Goal: Submit feedback/report problem

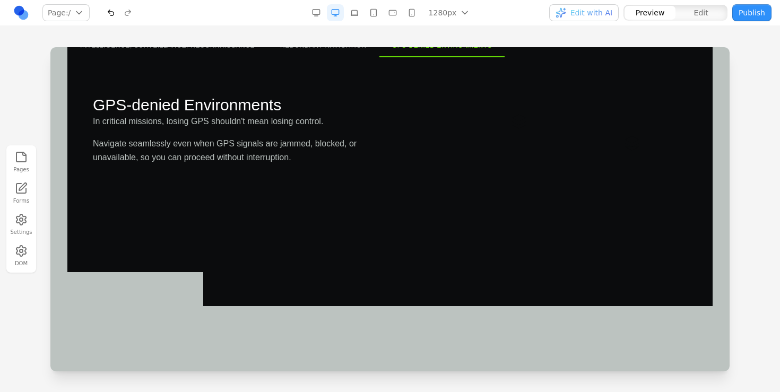
scroll to position [1375, 0]
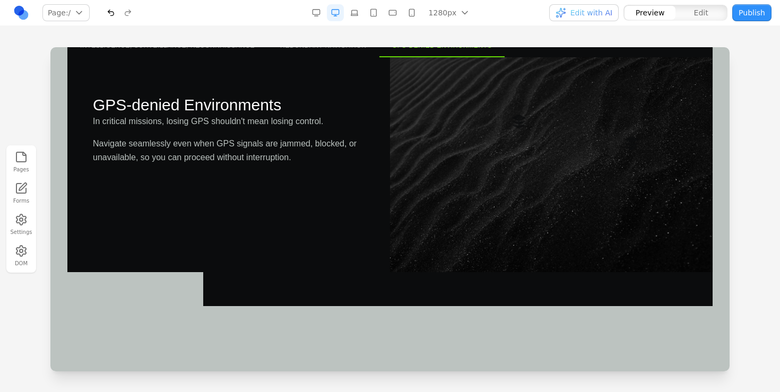
click at [314, 13] on button "button" at bounding box center [316, 12] width 17 height 17
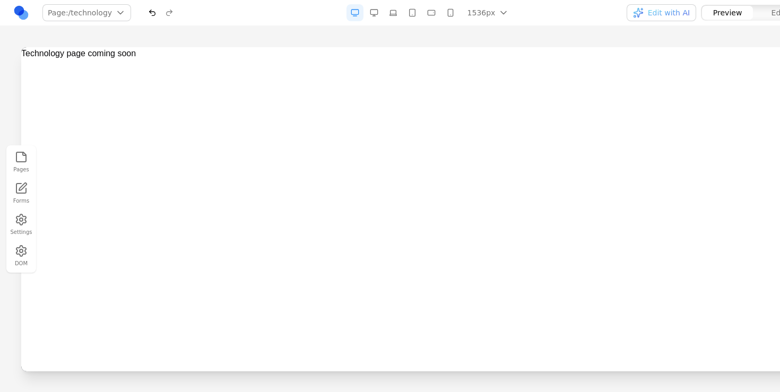
scroll to position [0, 0]
click at [353, 15] on button "button" at bounding box center [354, 12] width 17 height 17
click at [371, 14] on button "button" at bounding box center [374, 12] width 17 height 17
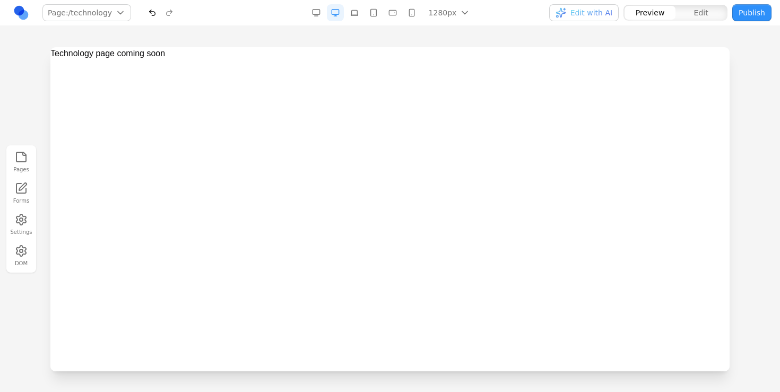
click at [320, 11] on button "button" at bounding box center [316, 12] width 17 height 17
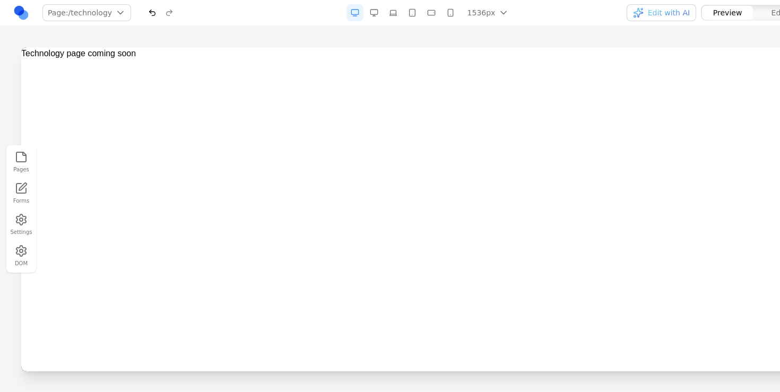
click at [185, 63] on div "Technology page coming soon" at bounding box center [428, 209] width 815 height 324
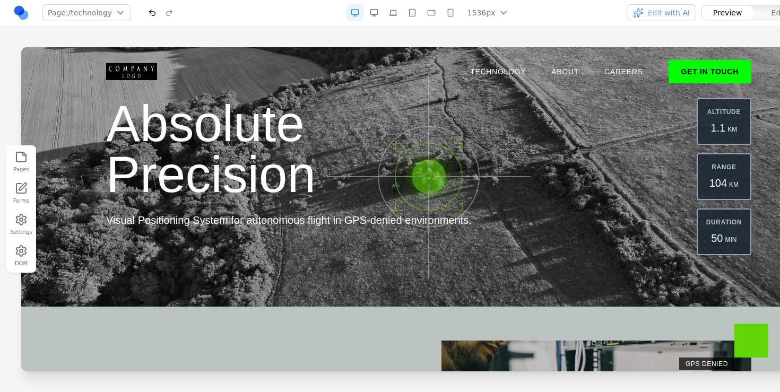
scroll to position [1311, 0]
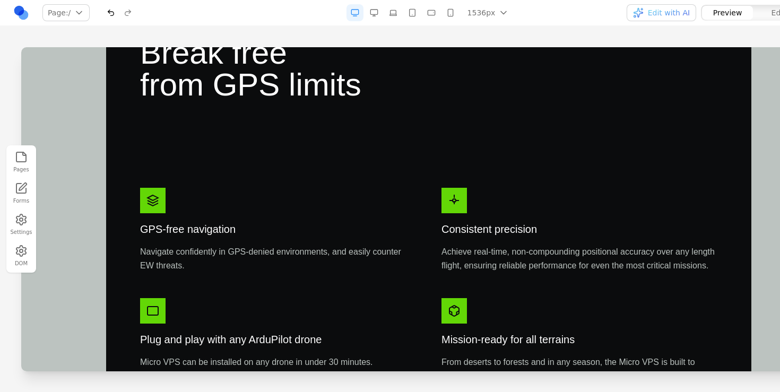
scroll to position [382, 0]
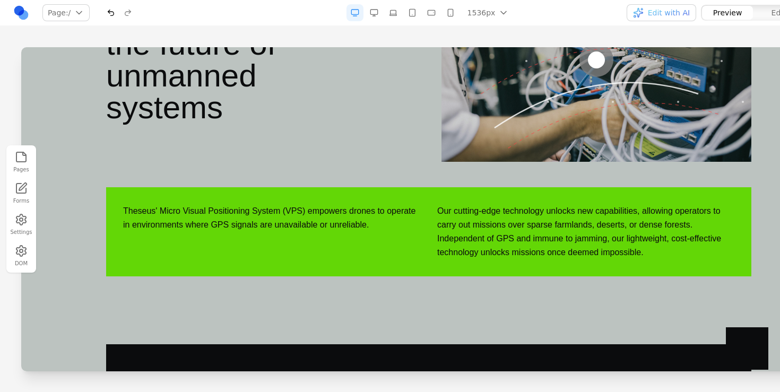
click at [370, 11] on button "button" at bounding box center [374, 12] width 17 height 17
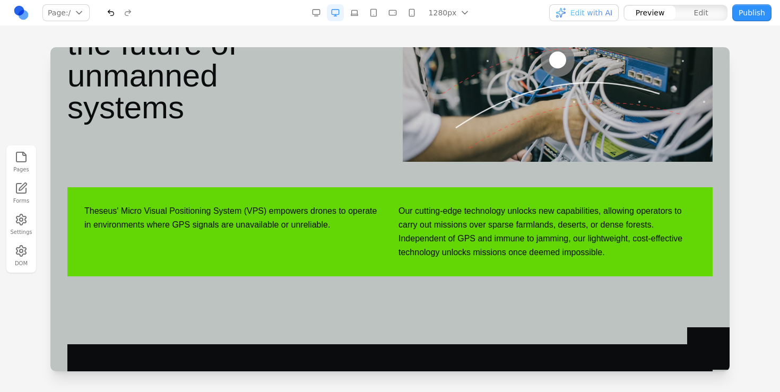
click at [317, 15] on button "button" at bounding box center [316, 12] width 17 height 17
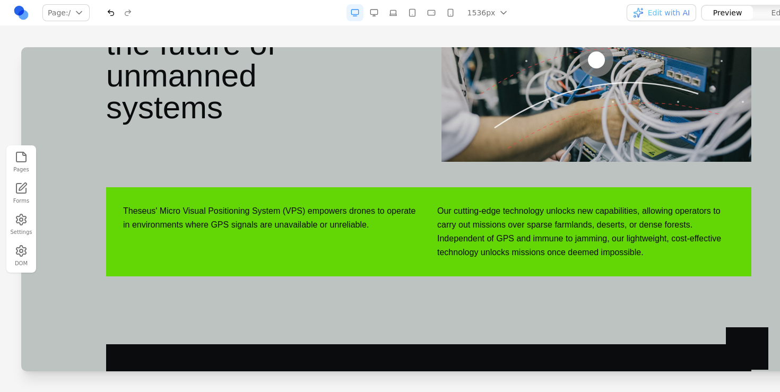
click at [337, 15] on div "1536px 1536px 1280px 1024px 768px 480px 375px" at bounding box center [430, 12] width 273 height 17
click at [372, 15] on button "button" at bounding box center [374, 12] width 17 height 17
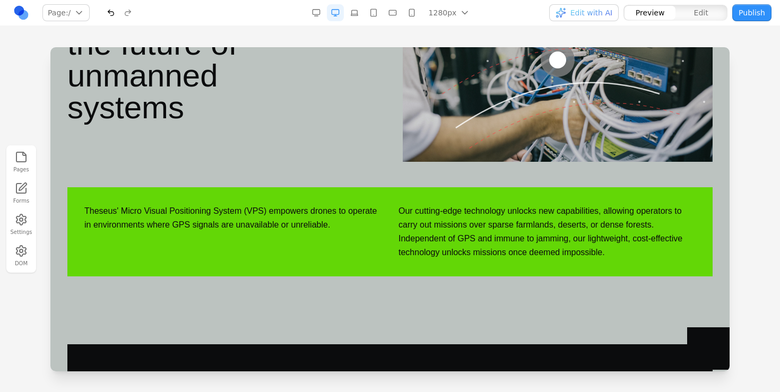
click at [316, 12] on button "button" at bounding box center [316, 12] width 17 height 17
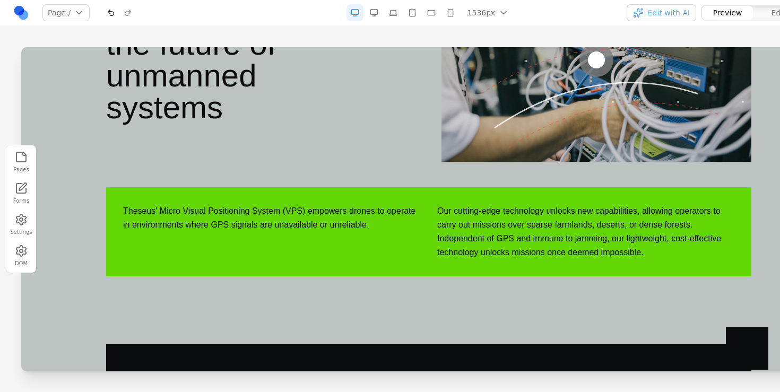
click at [367, 19] on button "button" at bounding box center [374, 12] width 17 height 17
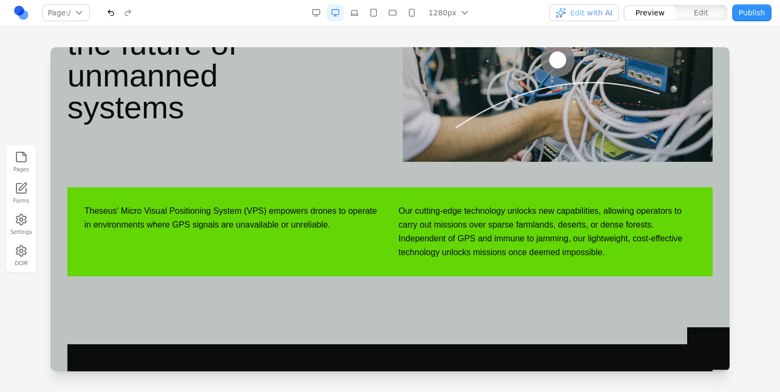
click at [313, 7] on button "button" at bounding box center [316, 12] width 17 height 17
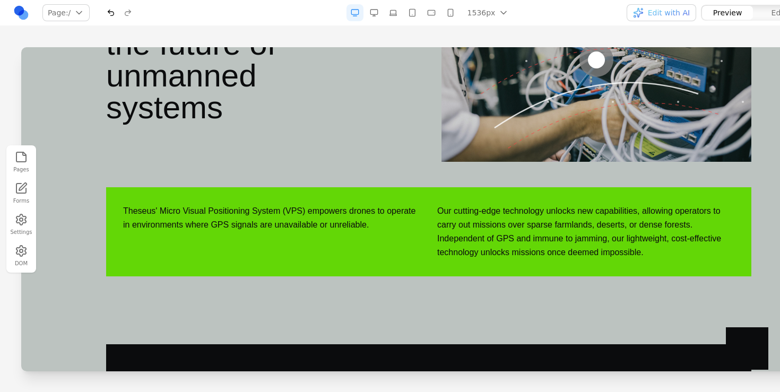
click at [293, 20] on nav "Page: / / /technology /about /careers /contact Manage pages 1536px 1536px 1280p…" at bounding box center [428, 13] width 857 height 26
click at [526, 15] on div "1536px 1536px 1280px 1024px 768px 480px 375px" at bounding box center [430, 12] width 273 height 17
click at [385, 11] on div "1536px 1536px 1280px 1024px 768px 480px 375px" at bounding box center [430, 12] width 169 height 17
click at [381, 11] on button "button" at bounding box center [374, 12] width 17 height 17
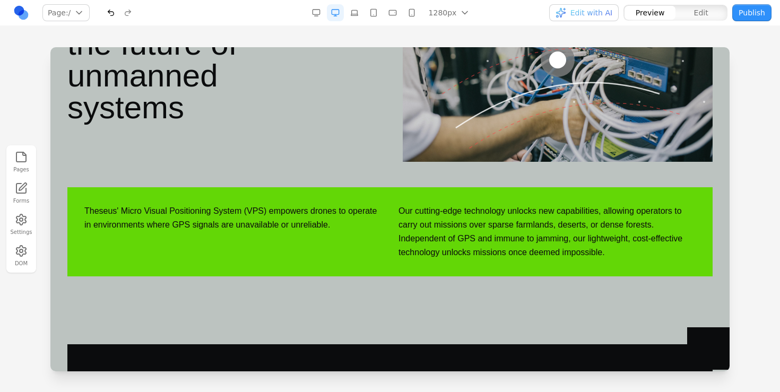
click at [316, 18] on button "button" at bounding box center [316, 12] width 17 height 17
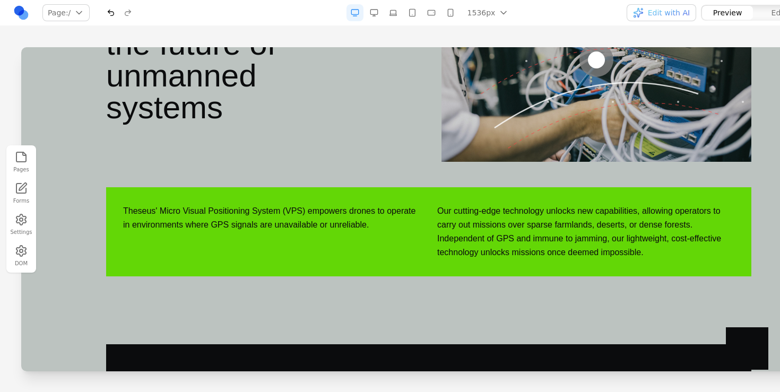
click at [372, 8] on button "button" at bounding box center [374, 12] width 17 height 17
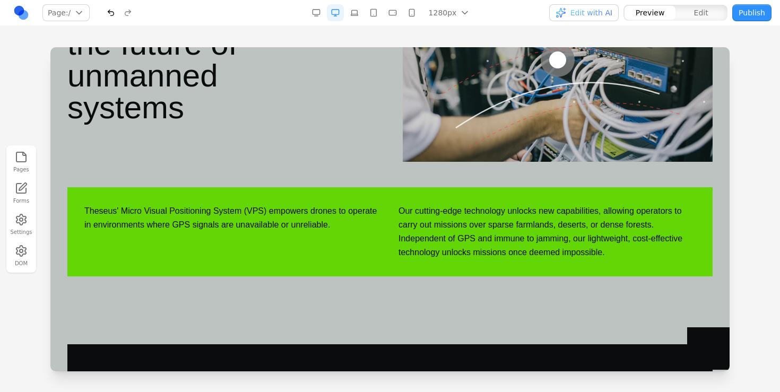
click at [314, 12] on button "button" at bounding box center [316, 12] width 17 height 17
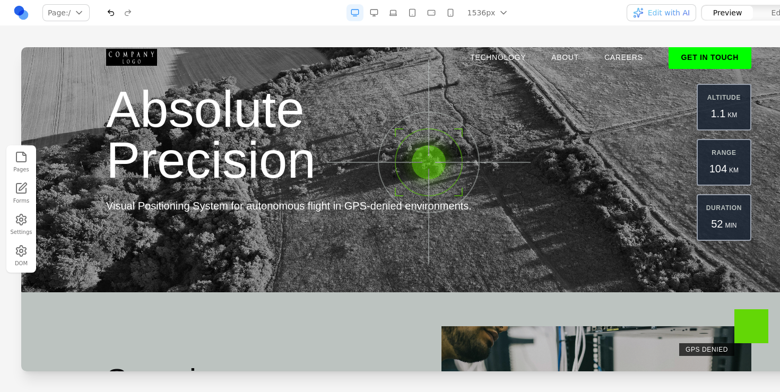
scroll to position [0, 0]
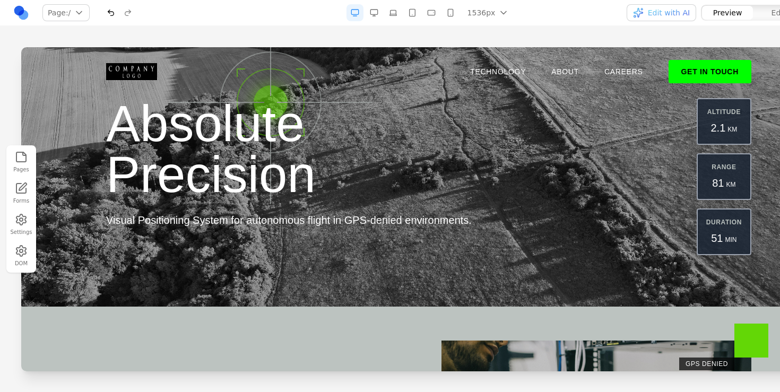
click at [377, 7] on button "button" at bounding box center [374, 12] width 17 height 17
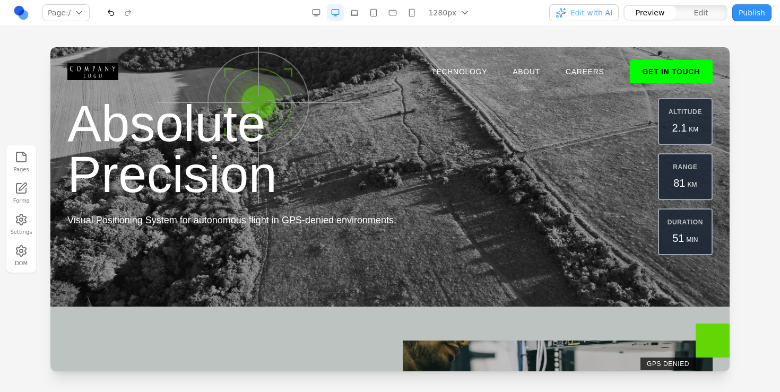
click at [384, 20] on div "1280px 1536px 1280px 1024px 768px 480px 375px" at bounding box center [392, 12] width 169 height 17
click at [378, 14] on button "button" at bounding box center [373, 12] width 17 height 17
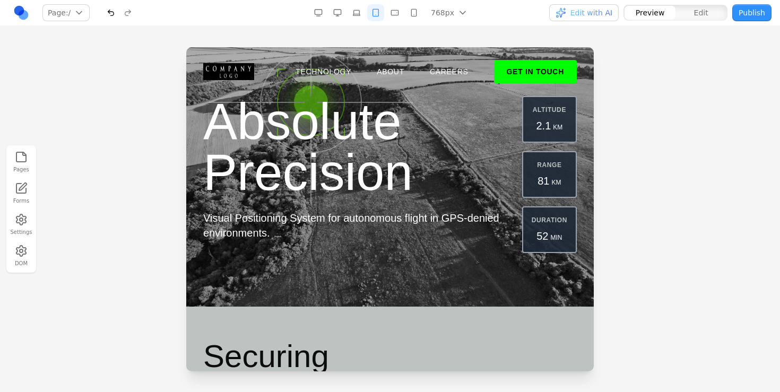
click at [389, 14] on button "button" at bounding box center [394, 12] width 17 height 17
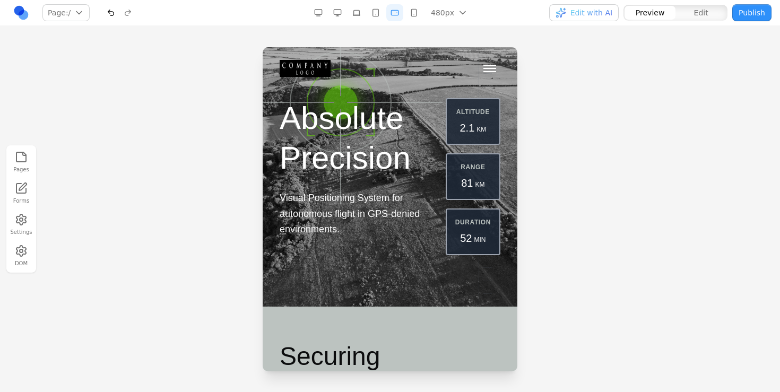
click at [403, 14] on button "button" at bounding box center [394, 12] width 17 height 17
click at [413, 13] on button "button" at bounding box center [413, 12] width 17 height 17
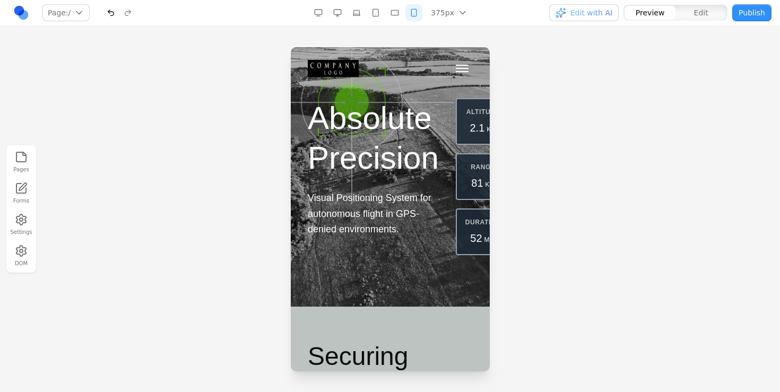
click at [360, 13] on button "button" at bounding box center [356, 12] width 17 height 17
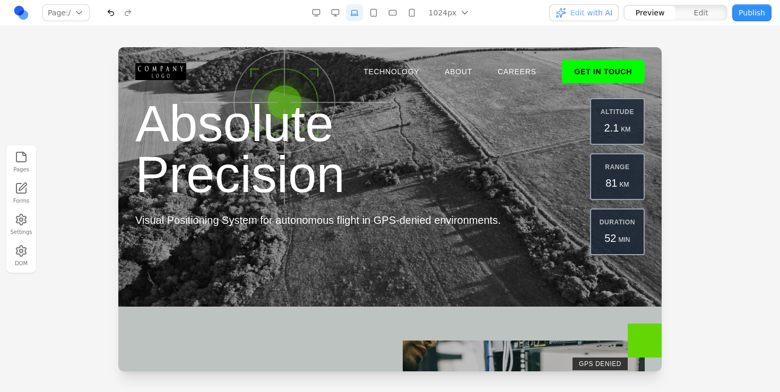
click at [329, 11] on button "button" at bounding box center [335, 12] width 17 height 17
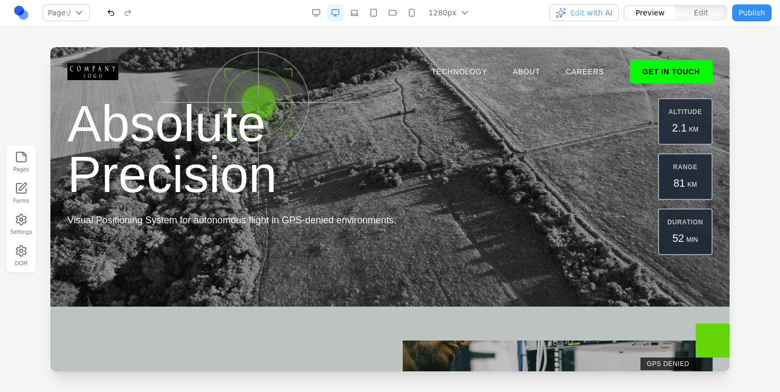
click at [415, 11] on button "button" at bounding box center [411, 12] width 17 height 17
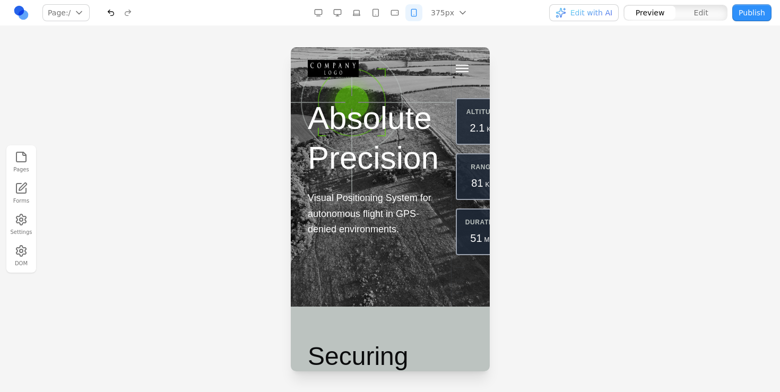
click at [458, 64] on button "Toggle mobile menu" at bounding box center [461, 68] width 21 height 16
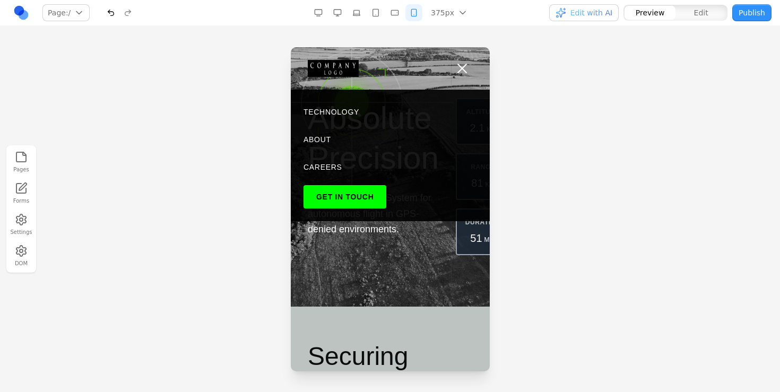
click at [458, 64] on button "Toggle mobile menu" at bounding box center [461, 68] width 21 height 16
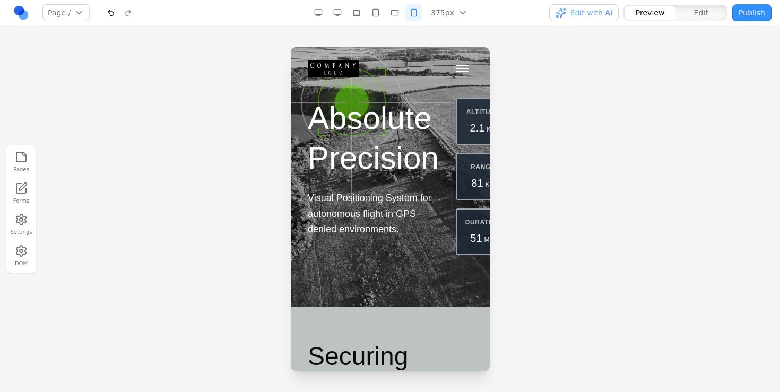
click at [395, 15] on button "button" at bounding box center [394, 12] width 17 height 17
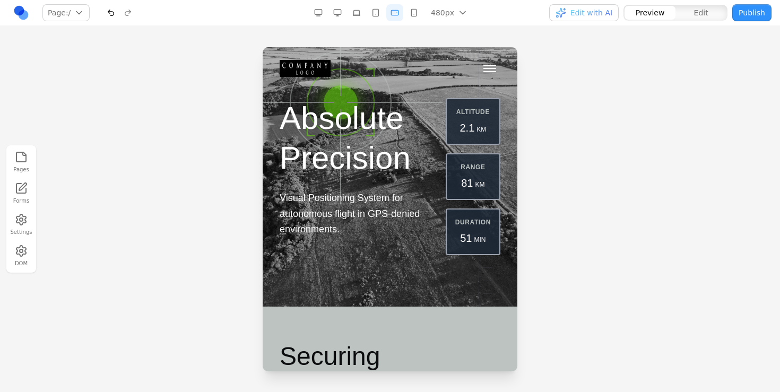
click at [489, 63] on button "Toggle mobile menu" at bounding box center [489, 68] width 21 height 16
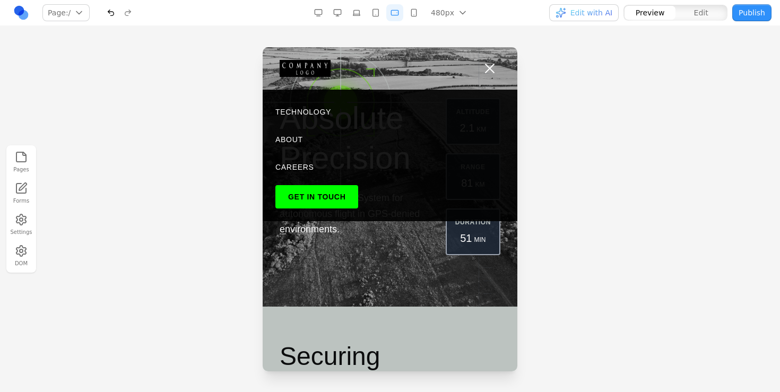
click at [489, 63] on button "Toggle mobile menu" at bounding box center [489, 68] width 21 height 16
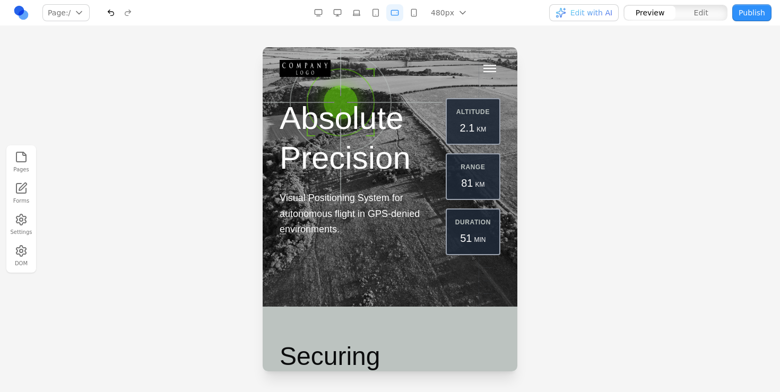
click at [376, 15] on button "button" at bounding box center [375, 12] width 17 height 17
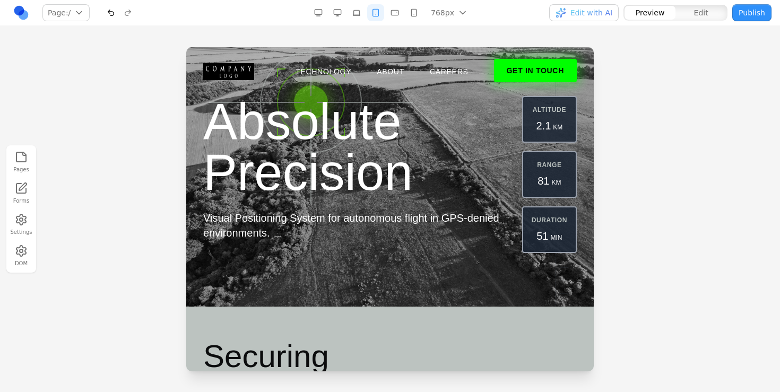
click at [559, 68] on button "GET IN TOUCH" at bounding box center [535, 70] width 83 height 23
click at [336, 14] on button "button" at bounding box center [337, 12] width 17 height 17
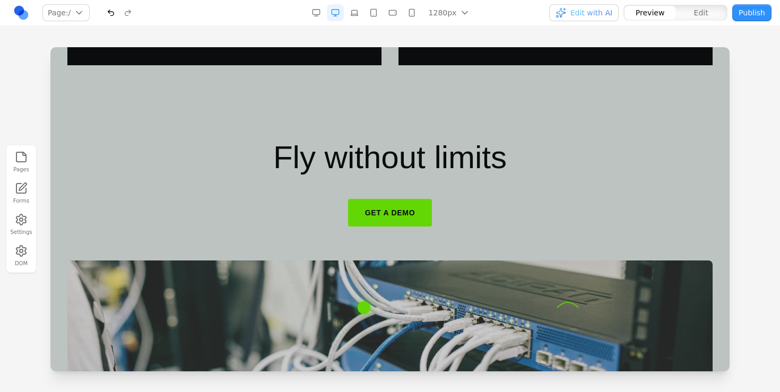
scroll to position [2085, 0]
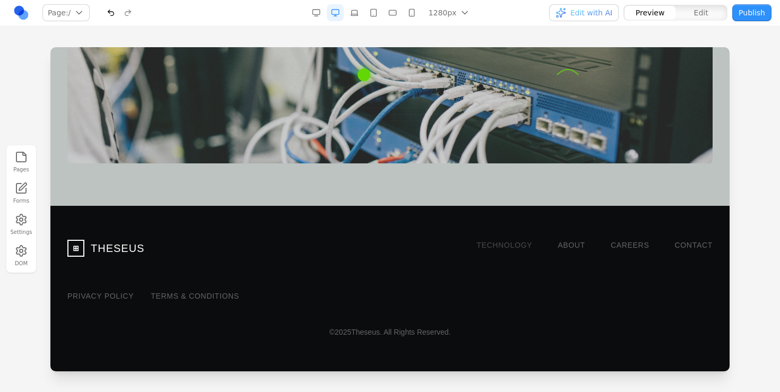
click at [488, 246] on link "TECHNOLOGY" at bounding box center [504, 245] width 56 height 11
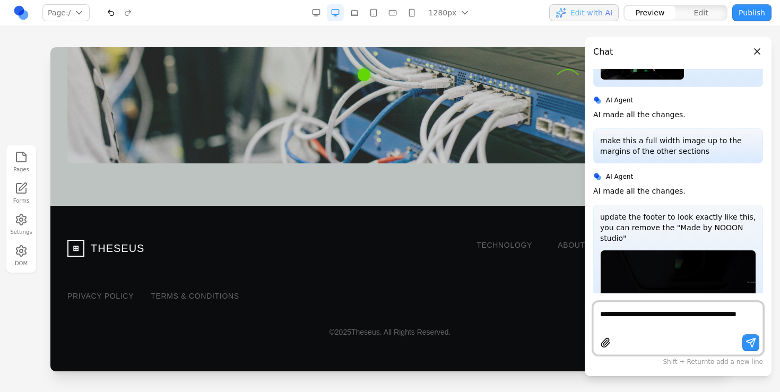
type textarea "**********"
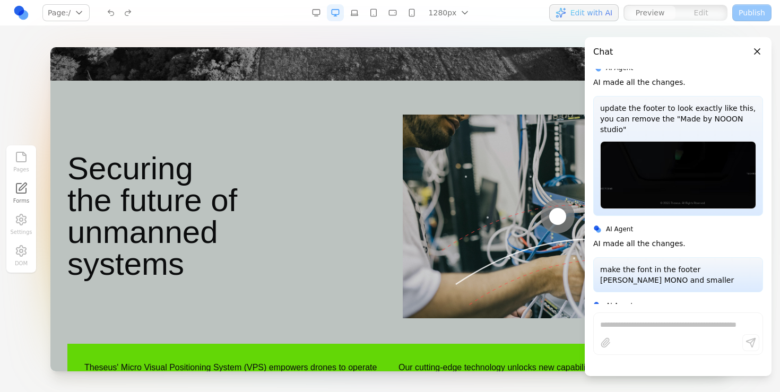
scroll to position [217, 0]
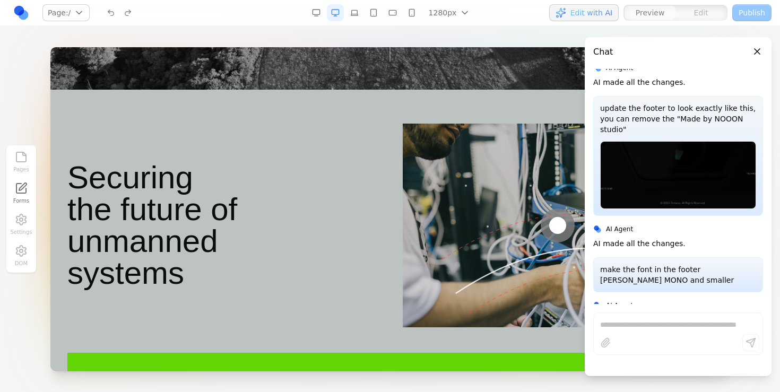
click at [747, 82] on div "Remove the "GPS Locked, Battery 89% SIgnal Strong" section and the border aroun…" at bounding box center [678, 186] width 187 height 235
click at [507, 144] on div at bounding box center [558, 226] width 310 height 204
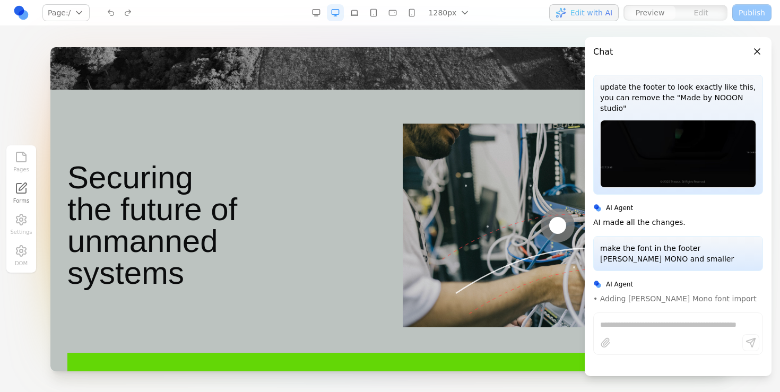
click at [666, 120] on img at bounding box center [678, 154] width 156 height 68
click at [666, 82] on p "update the footer to look exactly like this, you can remove the "Made by NOOON …" at bounding box center [678, 98] width 156 height 32
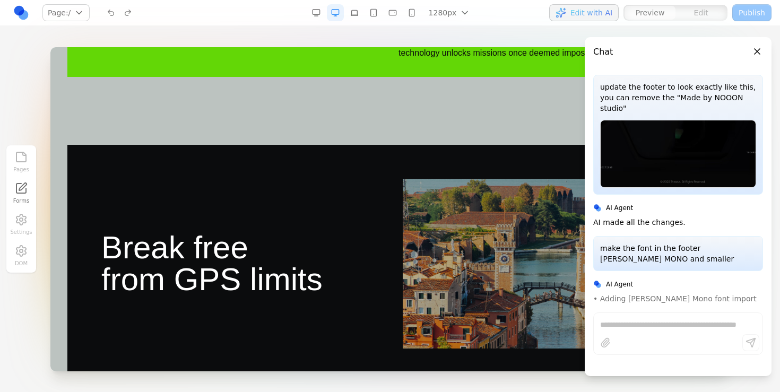
scroll to position [0, 0]
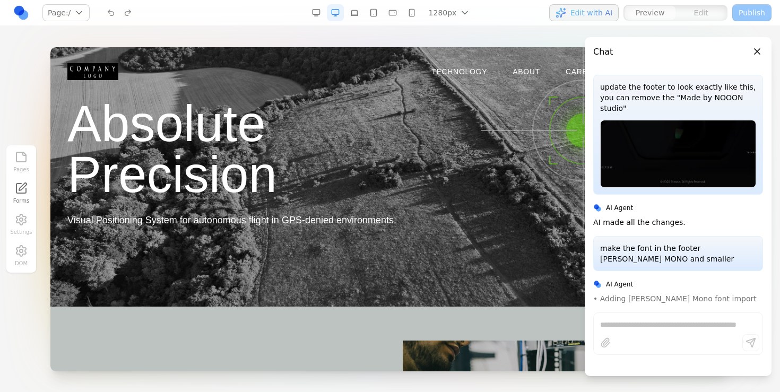
click at [768, 49] on header "Chat" at bounding box center [678, 47] width 187 height 21
click at [759, 49] on button "Close panel" at bounding box center [757, 52] width 12 height 12
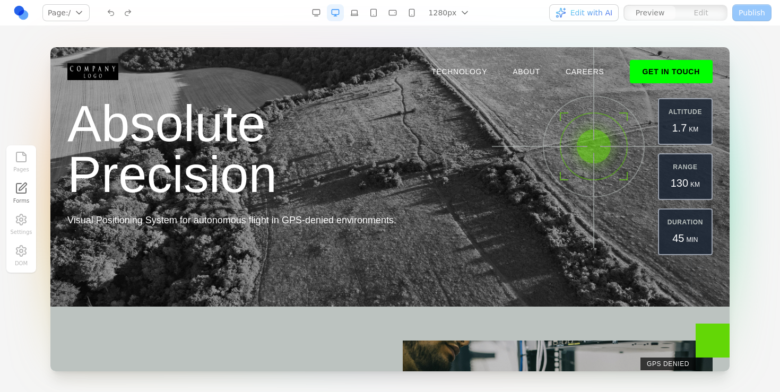
scroll to position [1524, 0]
